Goal: Browse casually: Explore the website without a specific task or goal

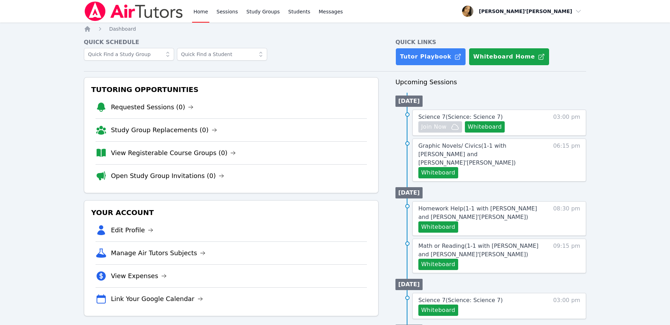
click at [22, 207] on div "Home Sessions Study Groups Students Messages Open user menu Lee'Tayna Hostick O…" at bounding box center [335, 271] width 670 height 543
click at [69, 2] on nav "Home Sessions Study Groups Students Messages Open user menu Lee'Tayna Hostick O…" at bounding box center [335, 11] width 670 height 23
click at [44, 2] on nav "Home Sessions Study Groups Students Messages Open user menu Lee'Tayna Hostick O…" at bounding box center [335, 11] width 670 height 23
click at [34, 0] on nav "Home Sessions Study Groups Students Messages Open user menu Lee'Tayna Hostick O…" at bounding box center [335, 11] width 670 height 23
